Goal: Information Seeking & Learning: Learn about a topic

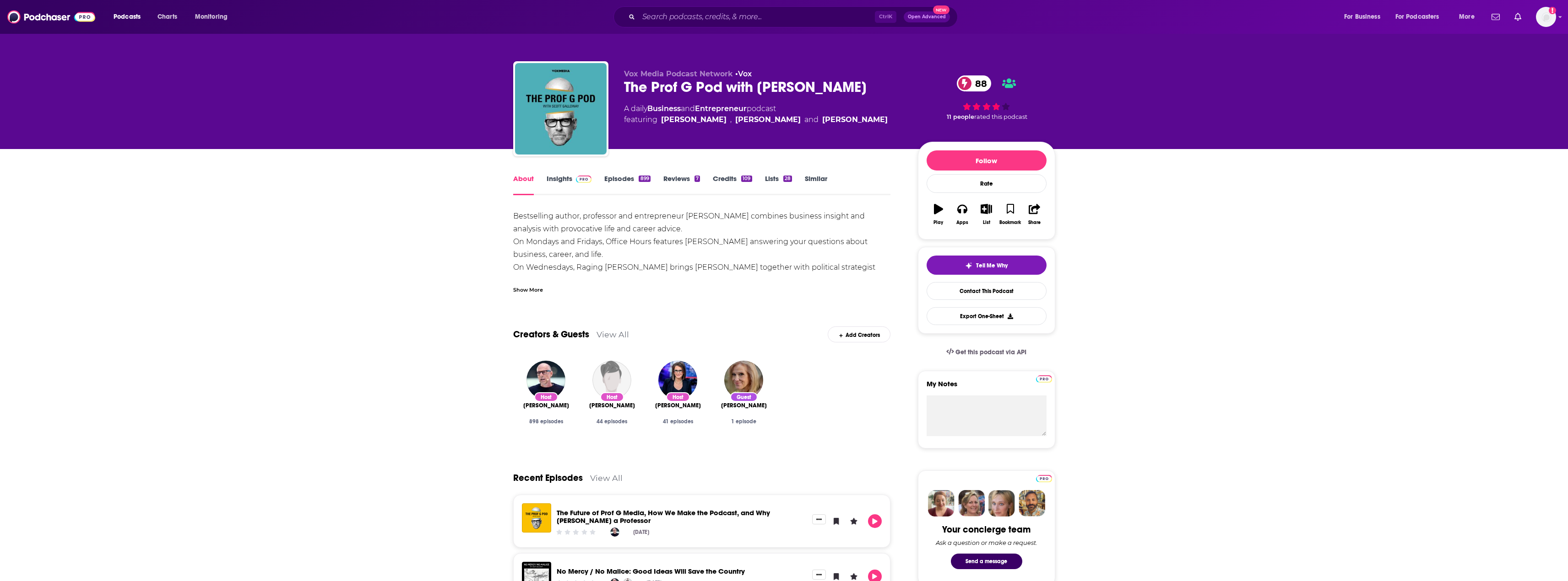
click at [573, 182] on span at bounding box center [581, 179] width 20 height 9
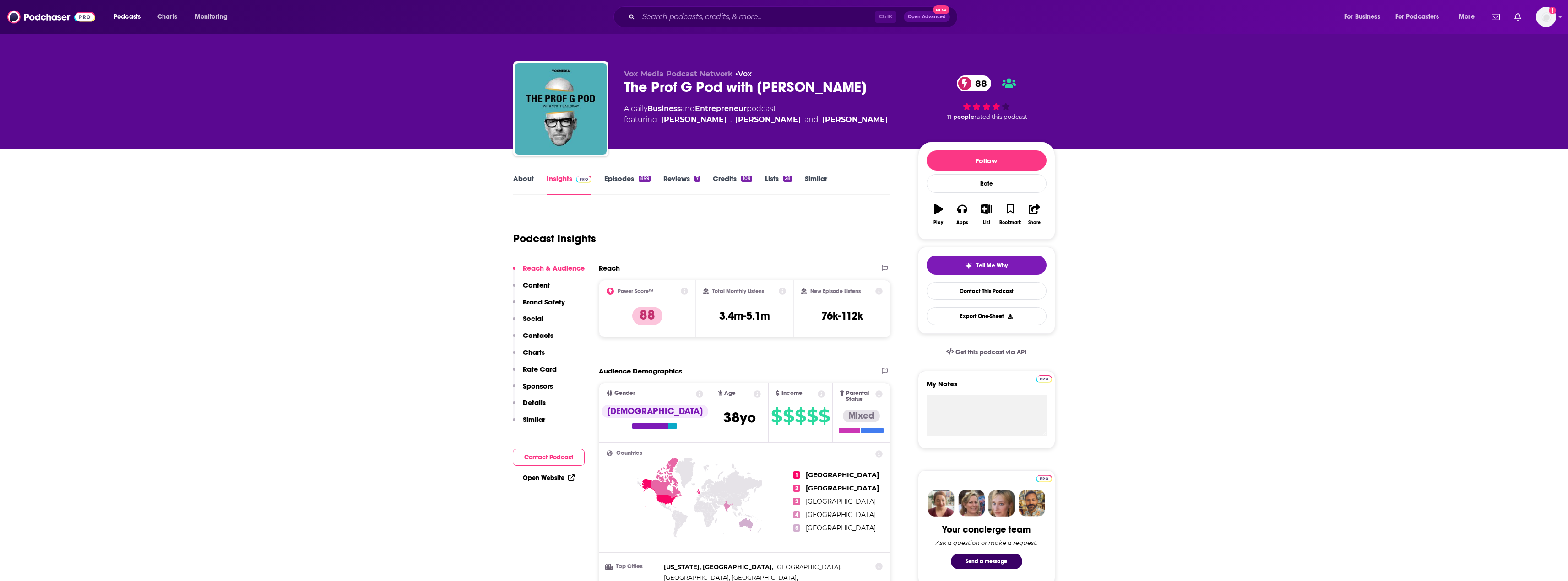
click at [523, 182] on link "About" at bounding box center [523, 185] width 20 height 21
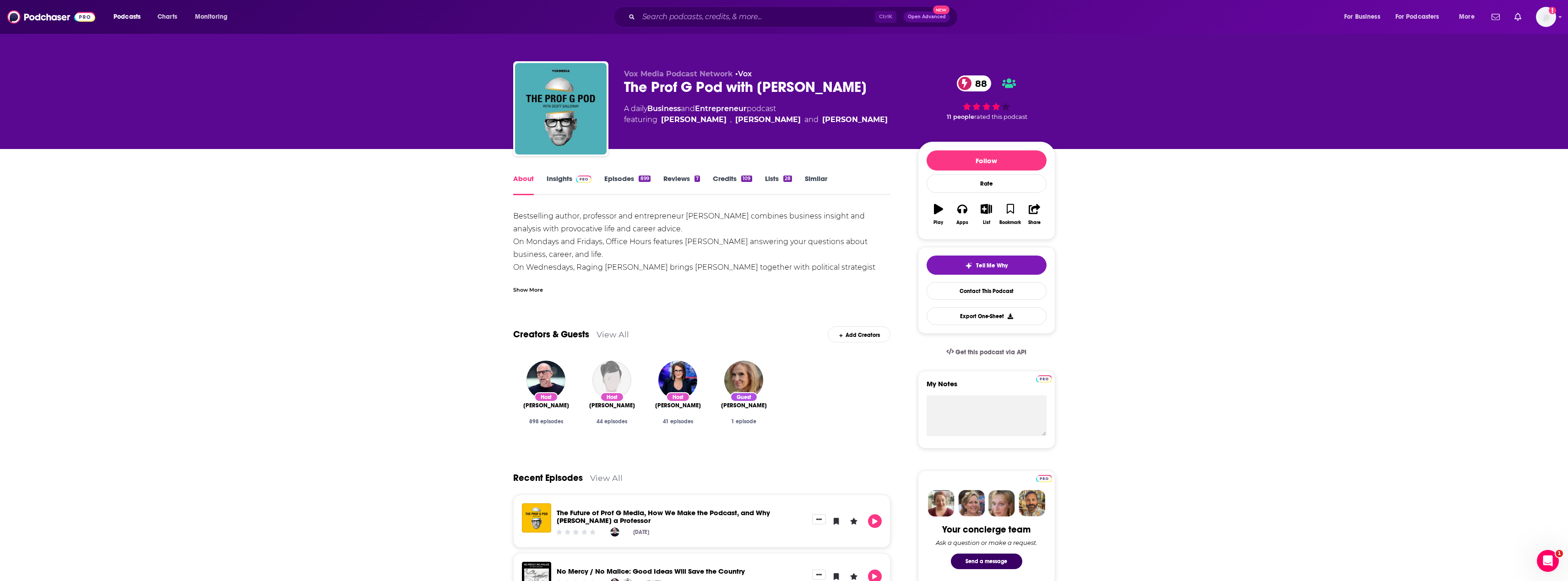
click at [556, 179] on link "Insights" at bounding box center [569, 185] width 45 height 21
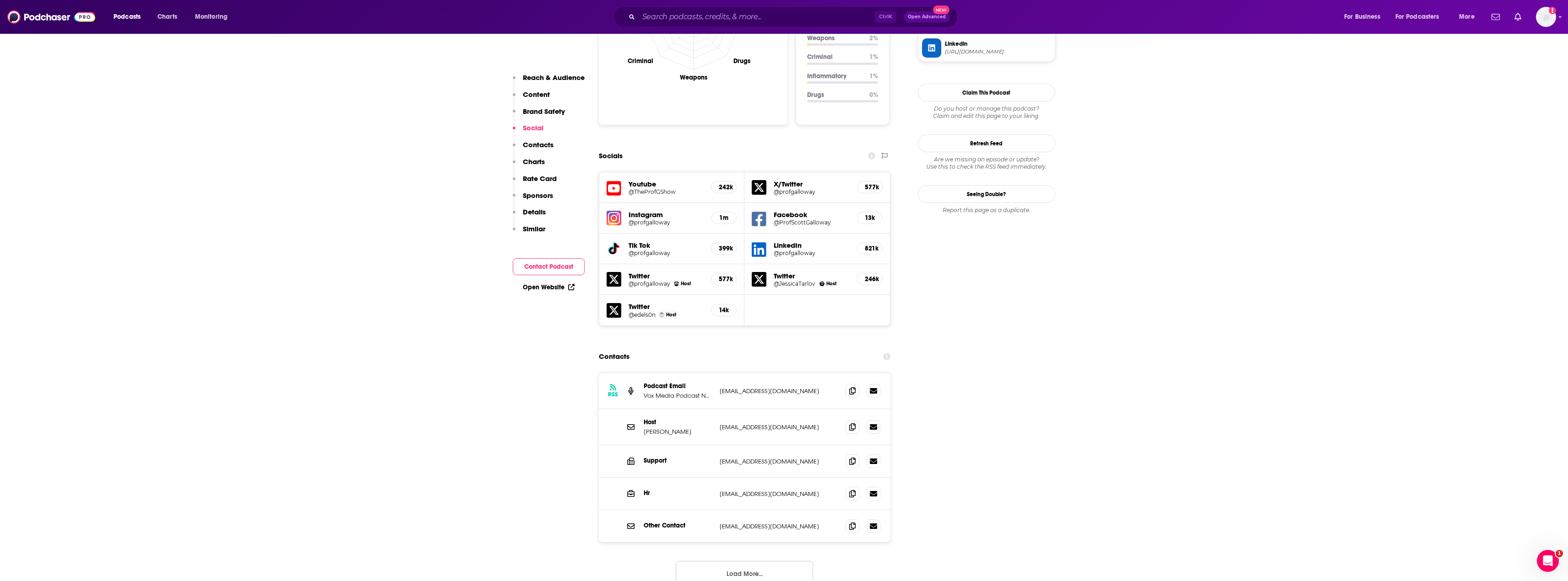
scroll to position [931, 0]
